Goal: Information Seeking & Learning: Learn about a topic

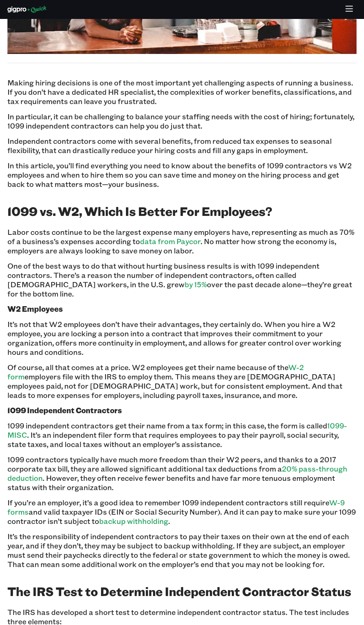
scroll to position [267, 0]
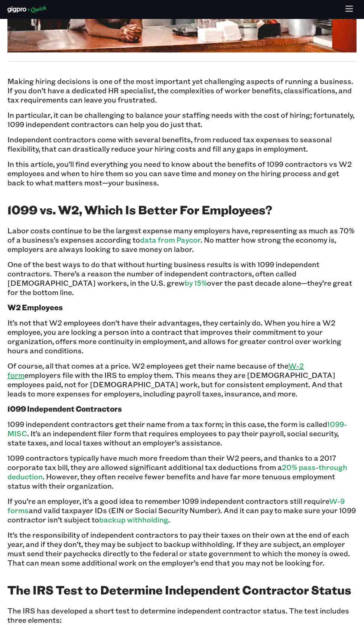
click at [304, 361] on link "W-2 form" at bounding box center [155, 370] width 297 height 19
